Goal: Navigation & Orientation: Understand site structure

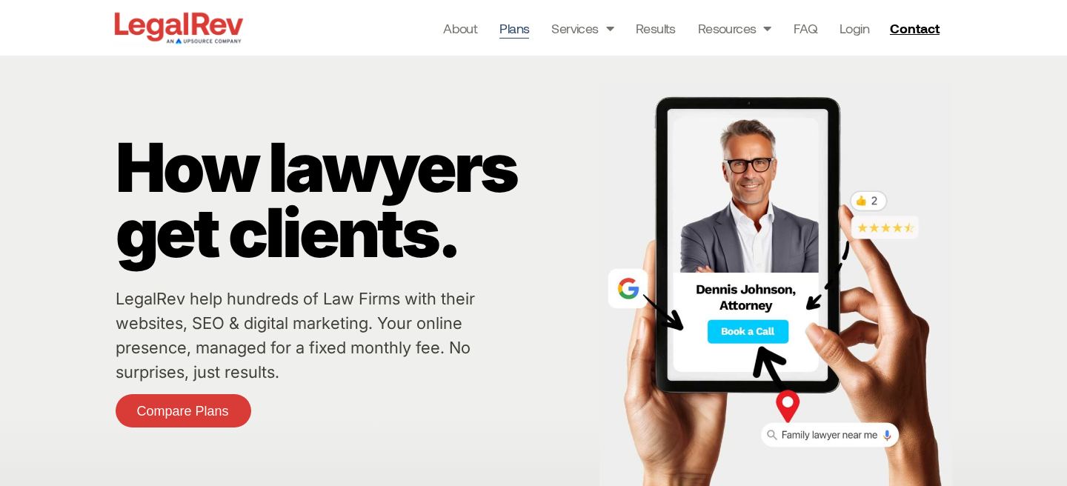
click at [505, 28] on link "Plans" at bounding box center [514, 28] width 30 height 21
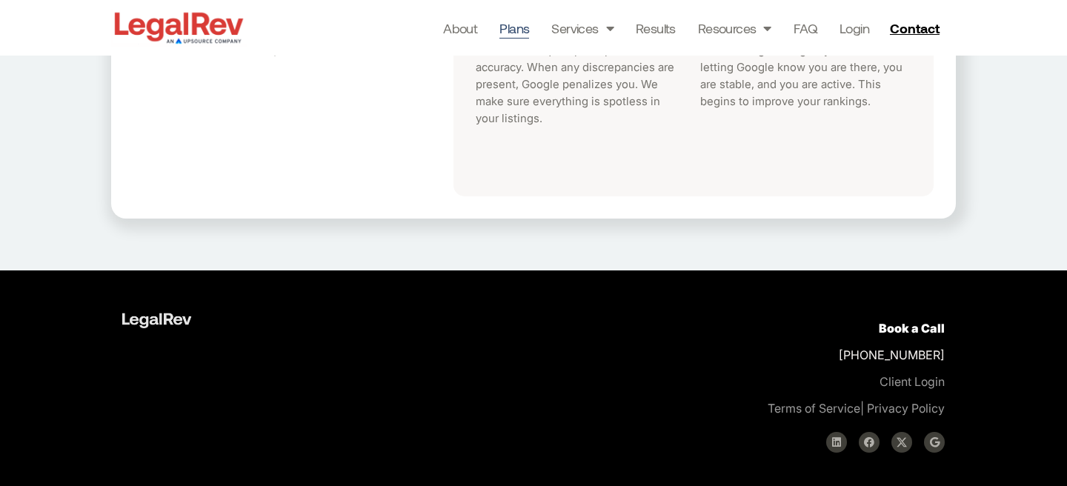
scroll to position [845, 0]
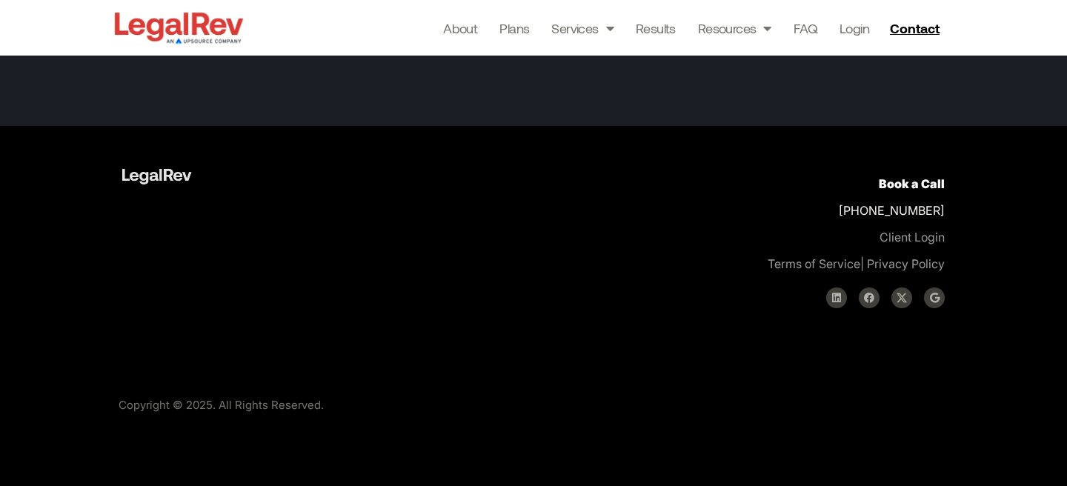
scroll to position [6186, 0]
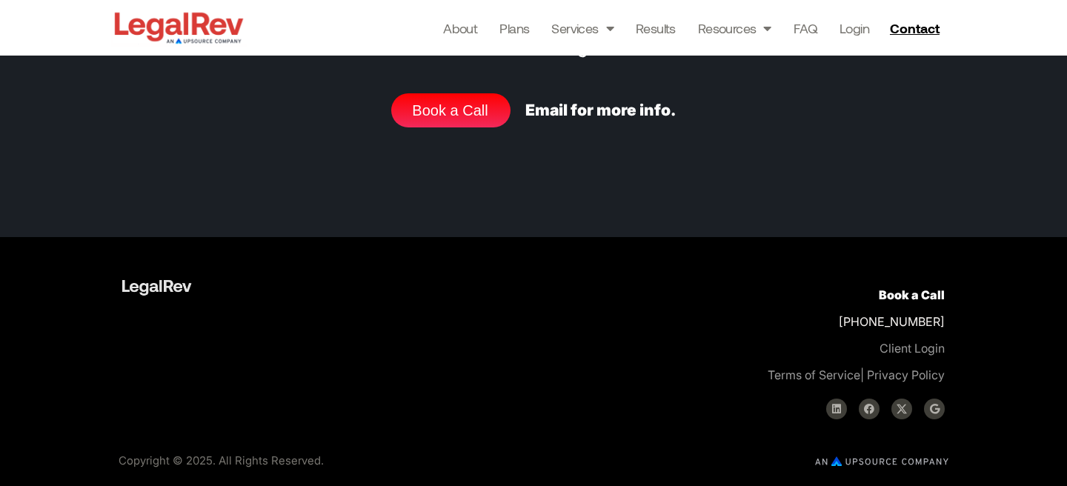
click at [897, 460] on img at bounding box center [881, 461] width 133 height 10
click at [840, 463] on img at bounding box center [881, 461] width 133 height 10
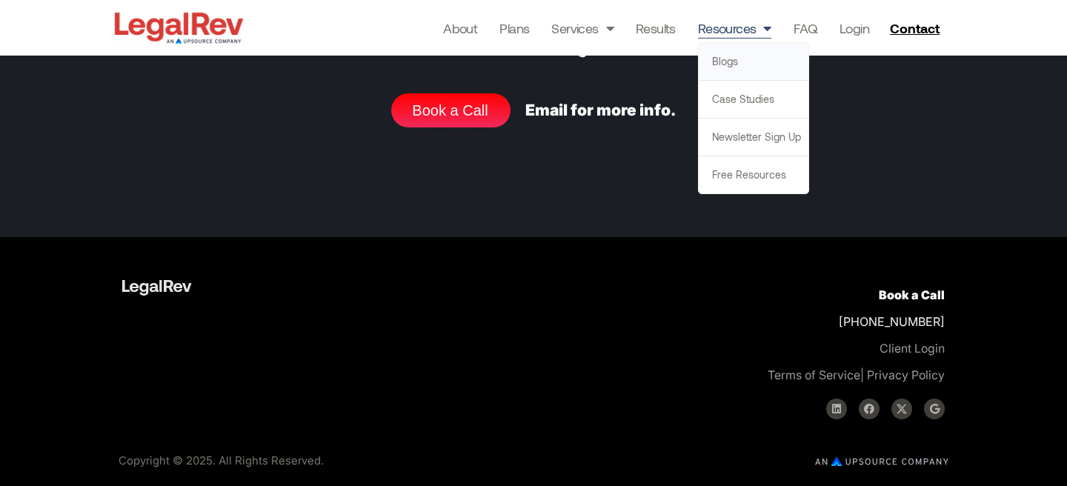
click at [741, 61] on link "Blogs" at bounding box center [754, 61] width 110 height 37
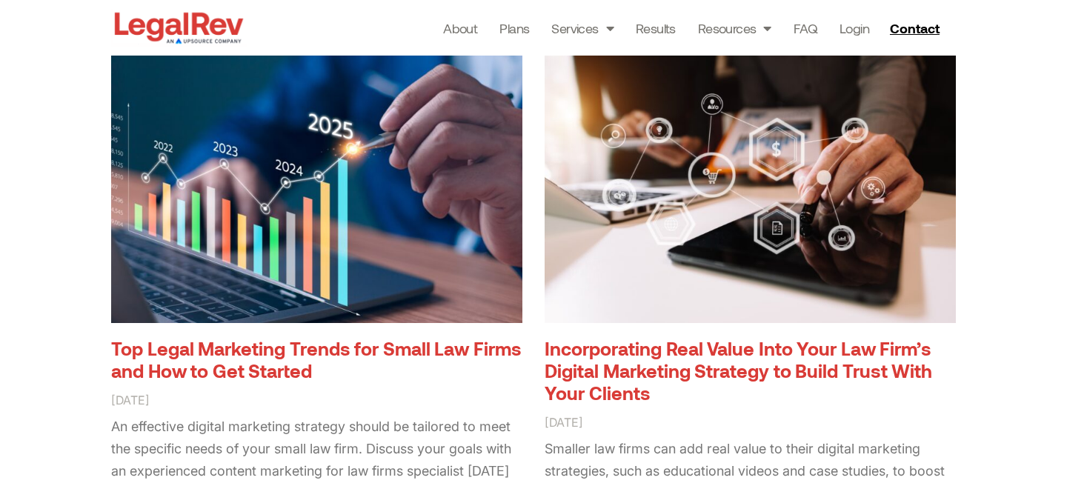
scroll to position [1190, 0]
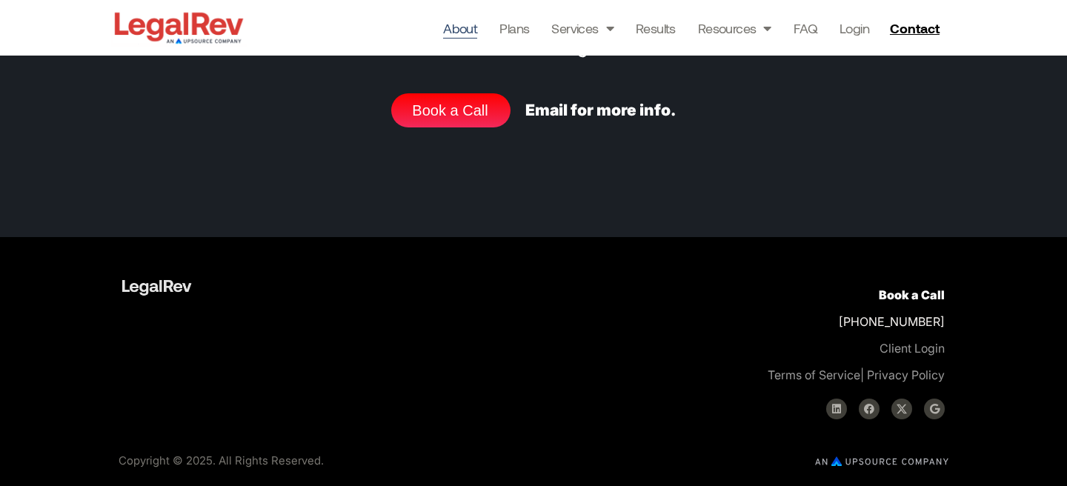
click at [460, 24] on link "About" at bounding box center [460, 28] width 34 height 21
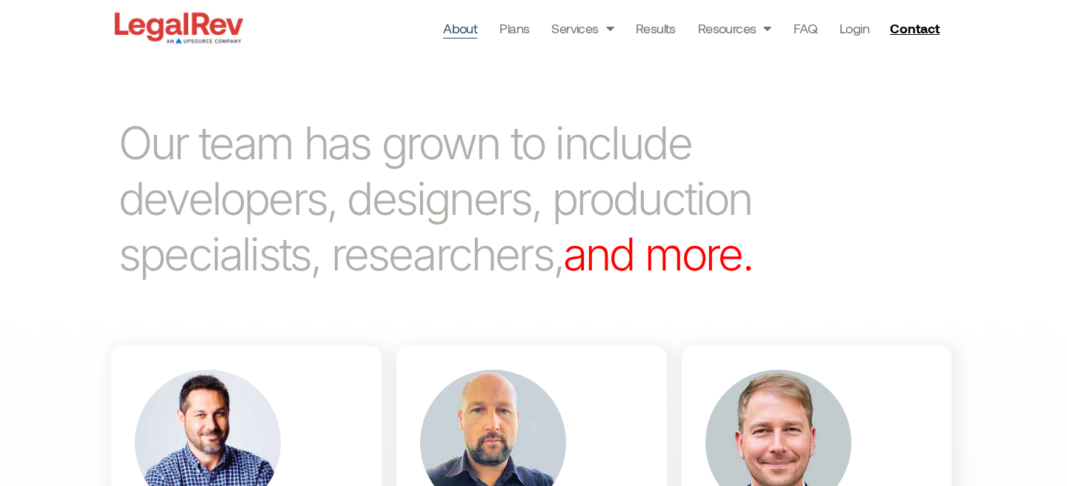
scroll to position [679, 0]
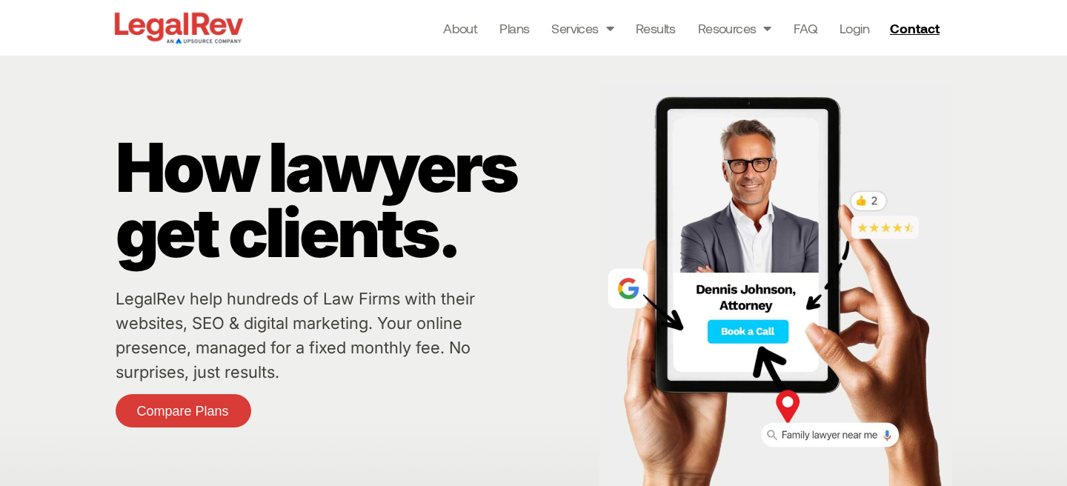
scroll to position [4300, 0]
